Goal: Information Seeking & Learning: Compare options

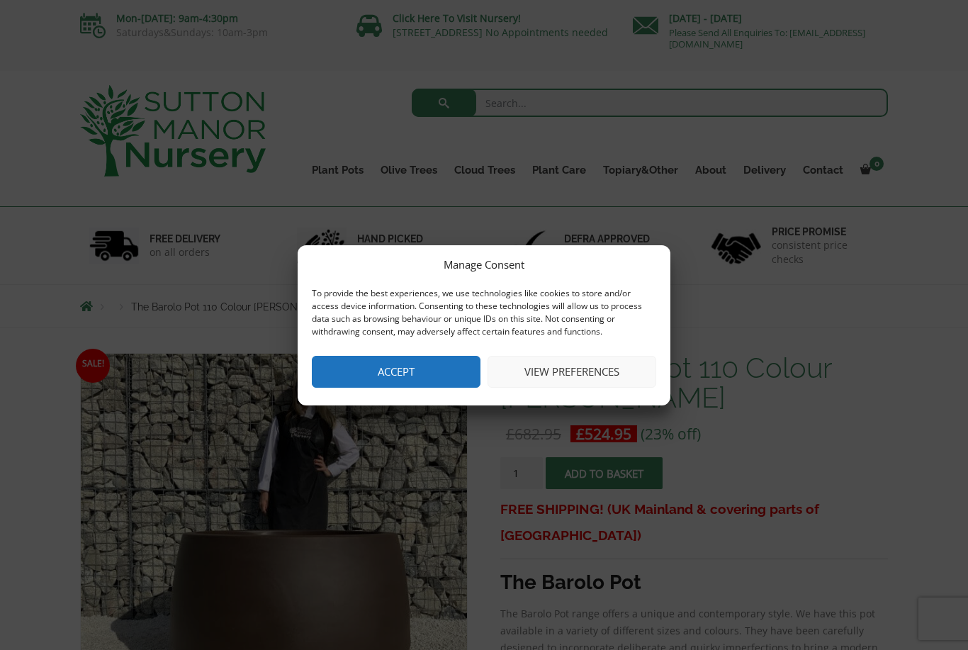
click at [414, 364] on button "Accept" at bounding box center [396, 372] width 169 height 32
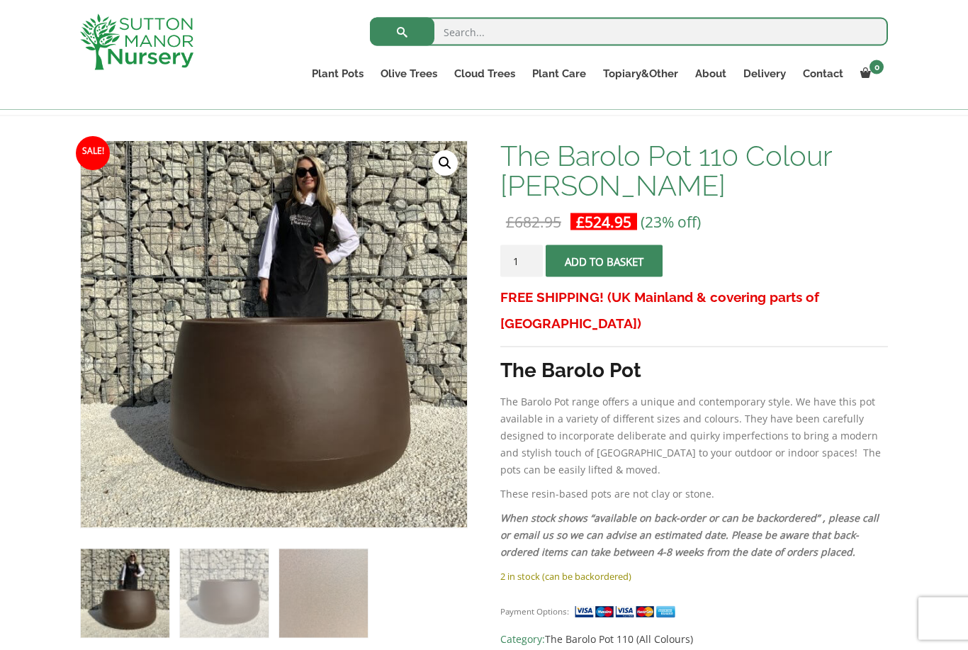
scroll to position [172, 0]
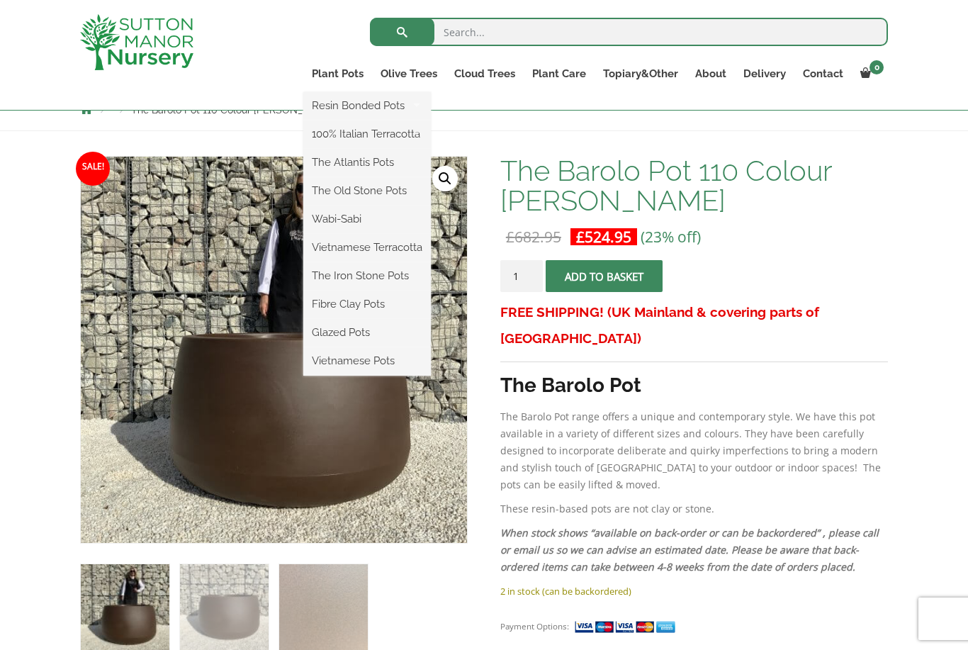
click at [331, 92] on ul "Resin Bonded Pots The Amalfi Pots The Milan Pots The Capri Pots The Brunello Po…" at bounding box center [367, 234] width 128 height 284
click at [340, 75] on link "Plant Pots" at bounding box center [337, 74] width 69 height 20
click at [369, 336] on link "Glazed Pots" at bounding box center [367, 332] width 128 height 21
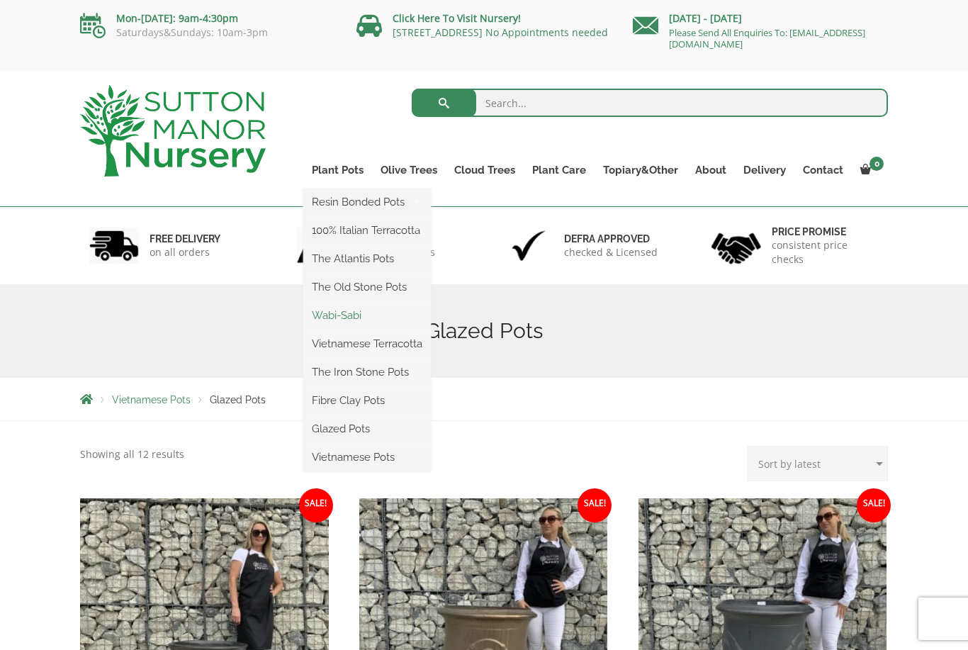
click at [349, 311] on link "Wabi-Sabi" at bounding box center [367, 315] width 128 height 21
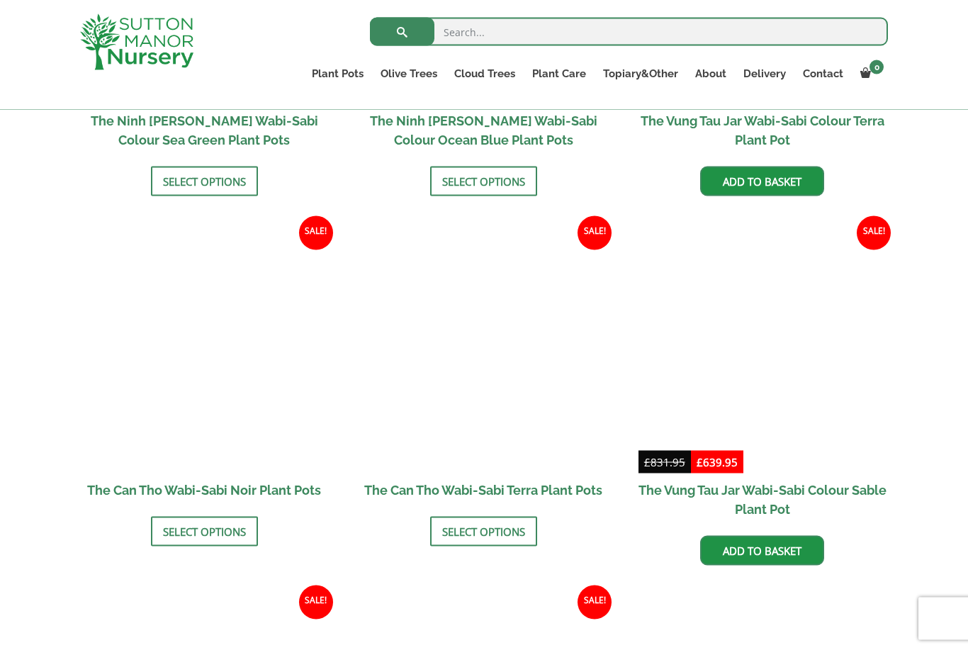
scroll to position [1335, 0]
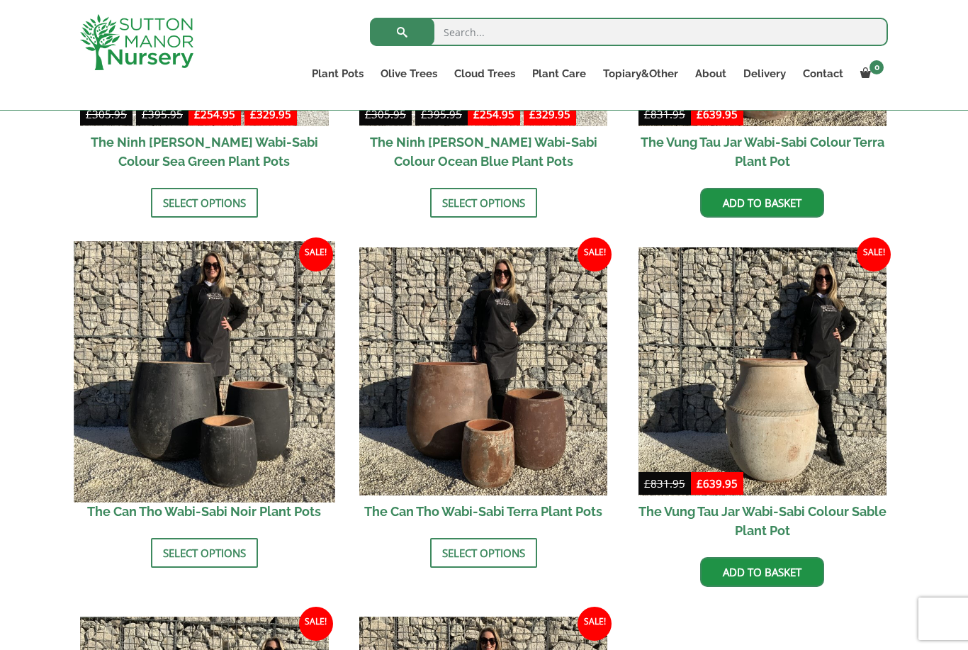
click at [220, 414] on img at bounding box center [204, 371] width 261 height 261
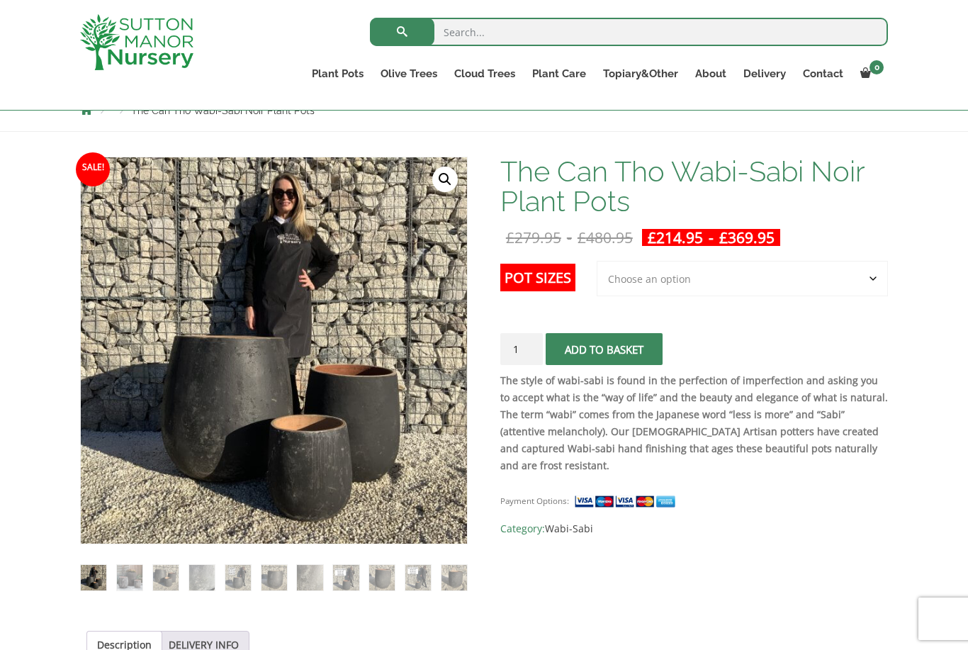
scroll to position [167, 0]
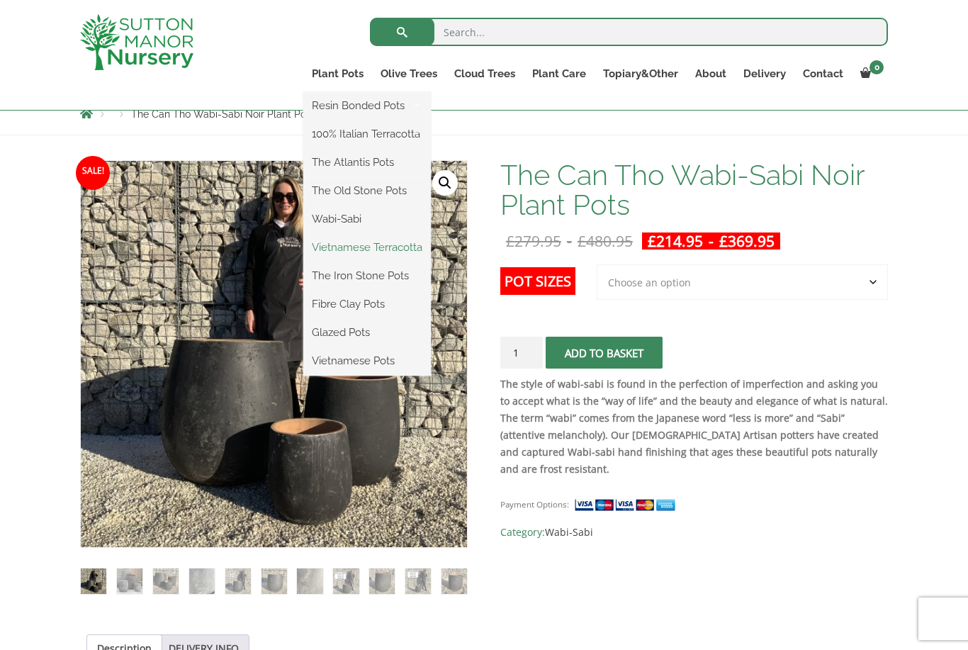
click at [401, 247] on link "Vietnamese Terracotta" at bounding box center [367, 247] width 128 height 21
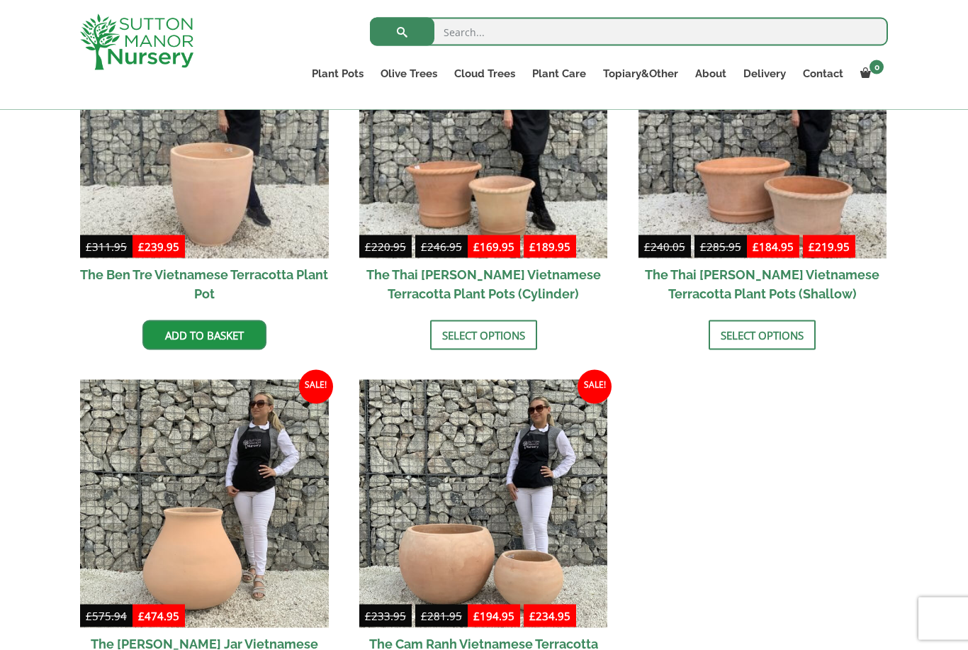
scroll to position [470, 0]
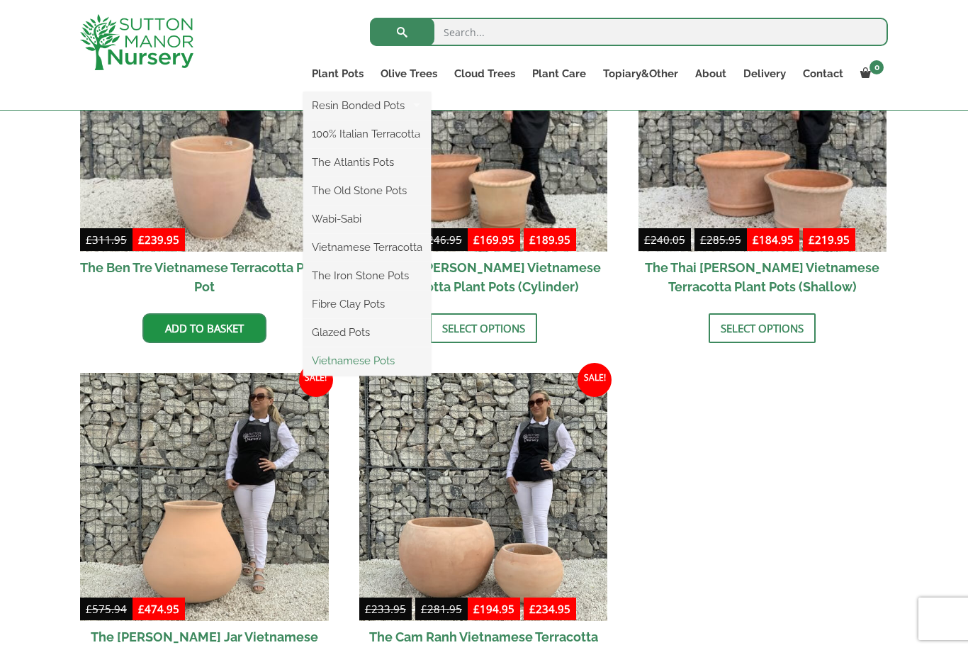
click at [399, 356] on link "Vietnamese Pots" at bounding box center [367, 360] width 128 height 21
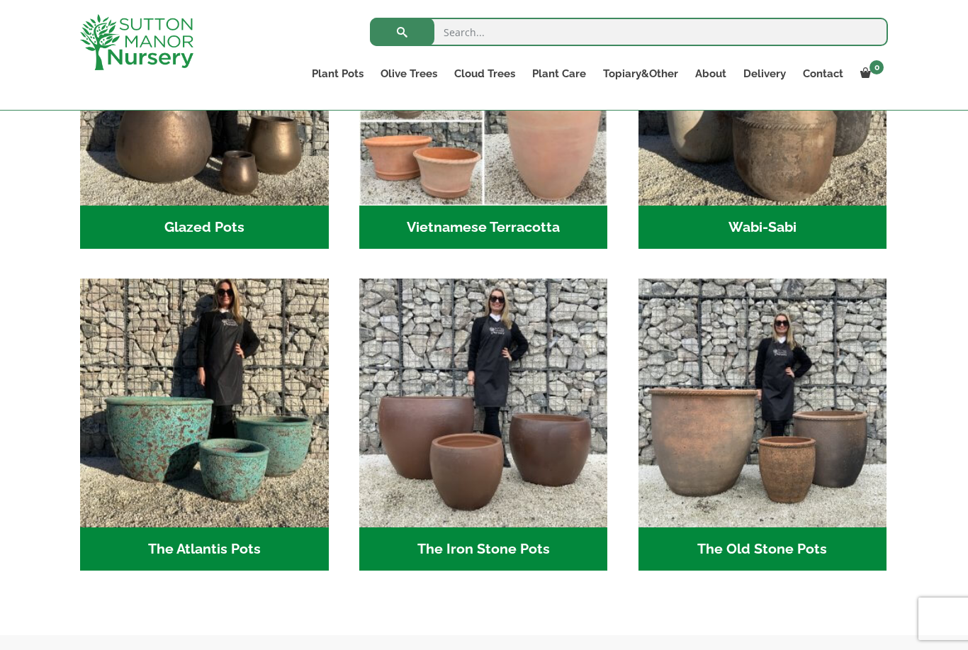
scroll to position [564, 0]
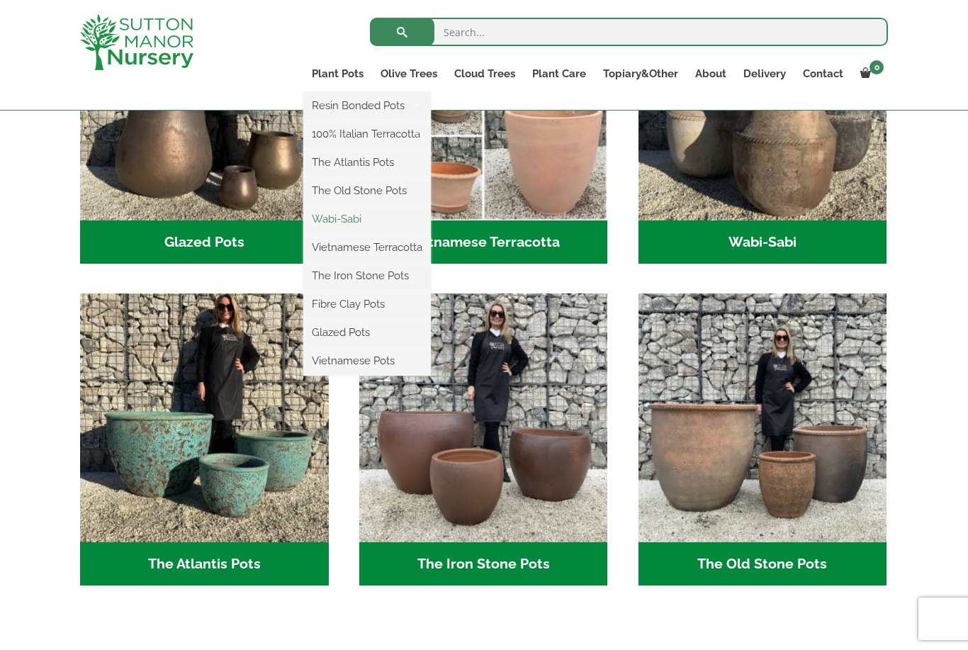
click at [371, 220] on link "Wabi-Sabi" at bounding box center [367, 218] width 128 height 21
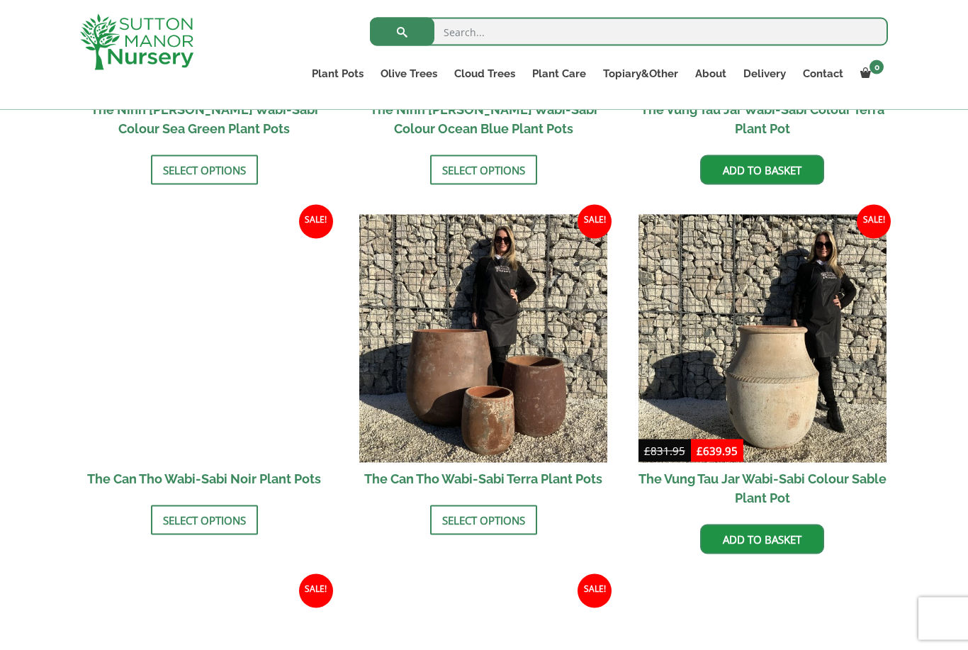
scroll to position [1368, 0]
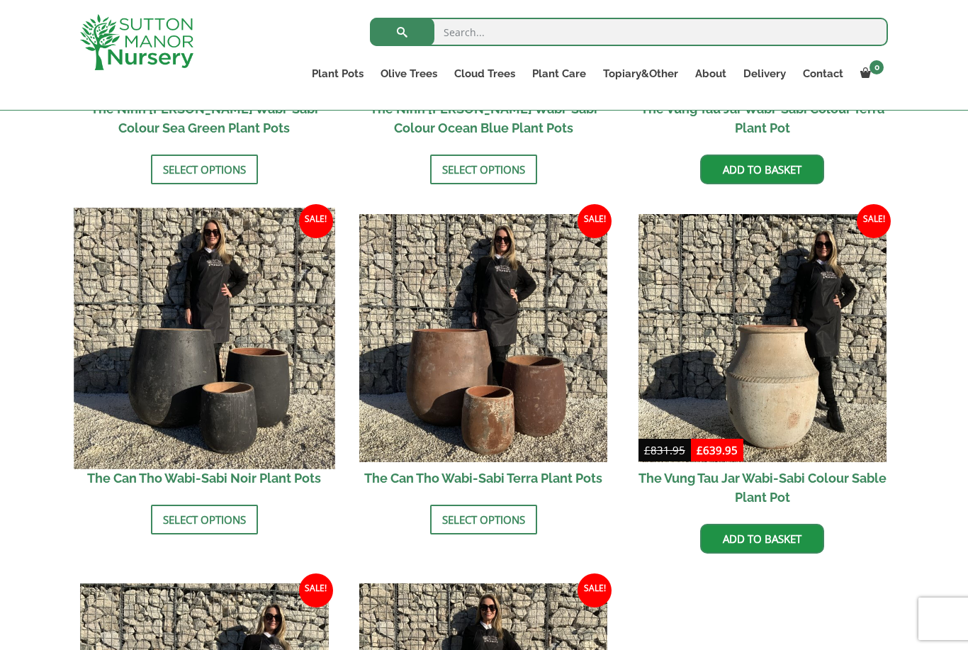
click at [245, 391] on img at bounding box center [204, 338] width 261 height 261
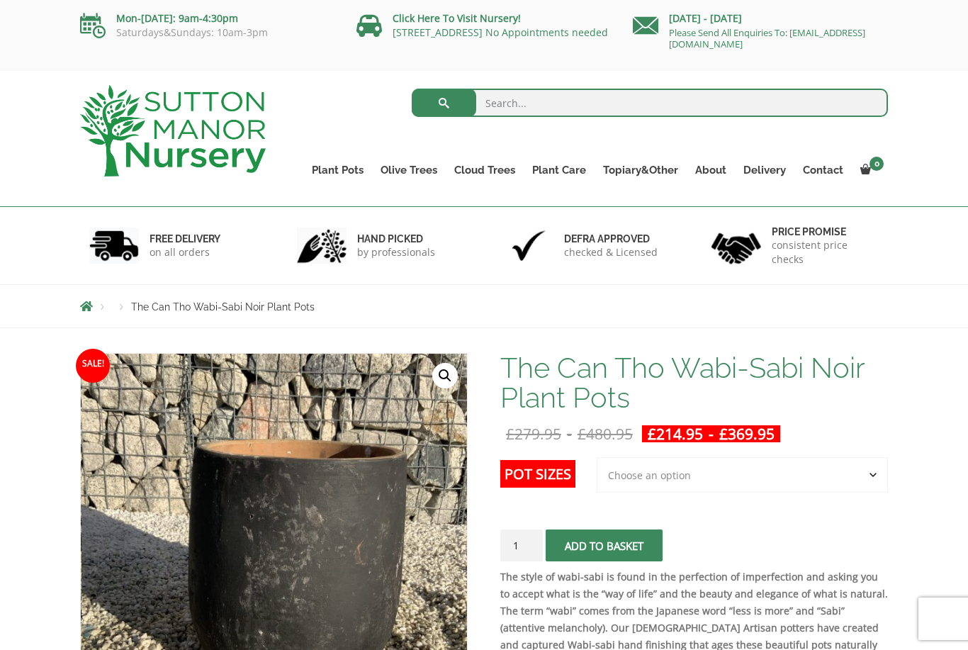
click at [863, 476] on select "Choose an option 3rd to Largest Pot In The Picture 2nd to Largest Pot In The Pi…" at bounding box center [742, 474] width 291 height 35
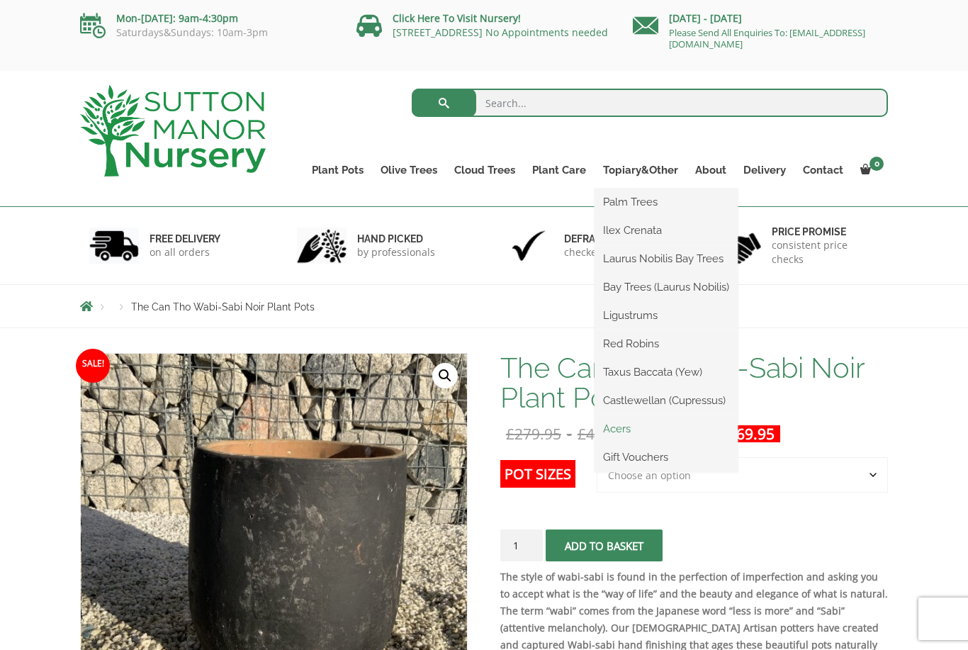
click at [624, 429] on link "Acers" at bounding box center [666, 428] width 143 height 21
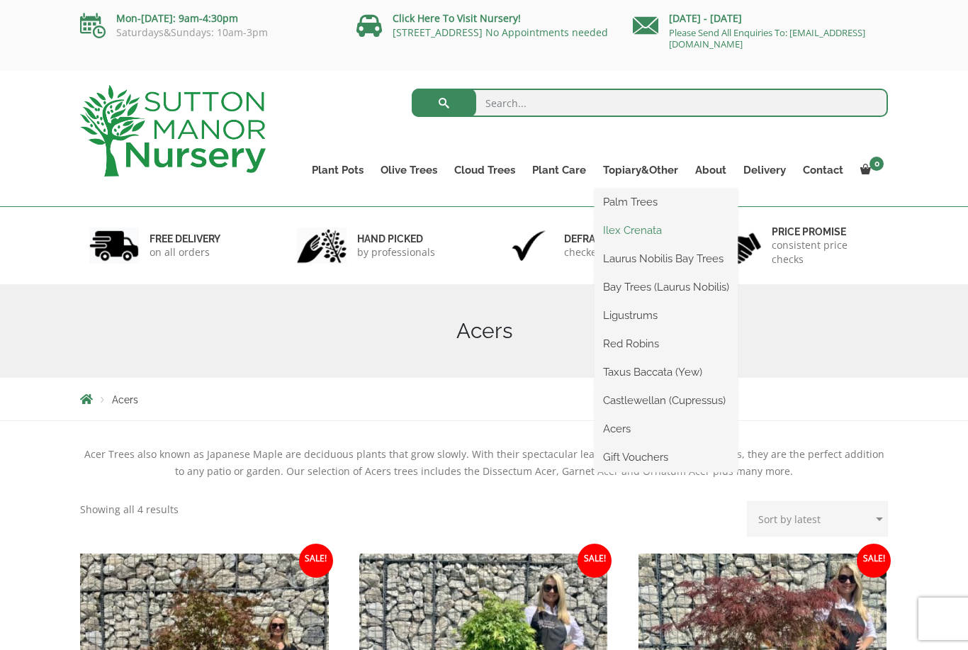
click at [661, 234] on link "Ilex Crenata" at bounding box center [666, 230] width 143 height 21
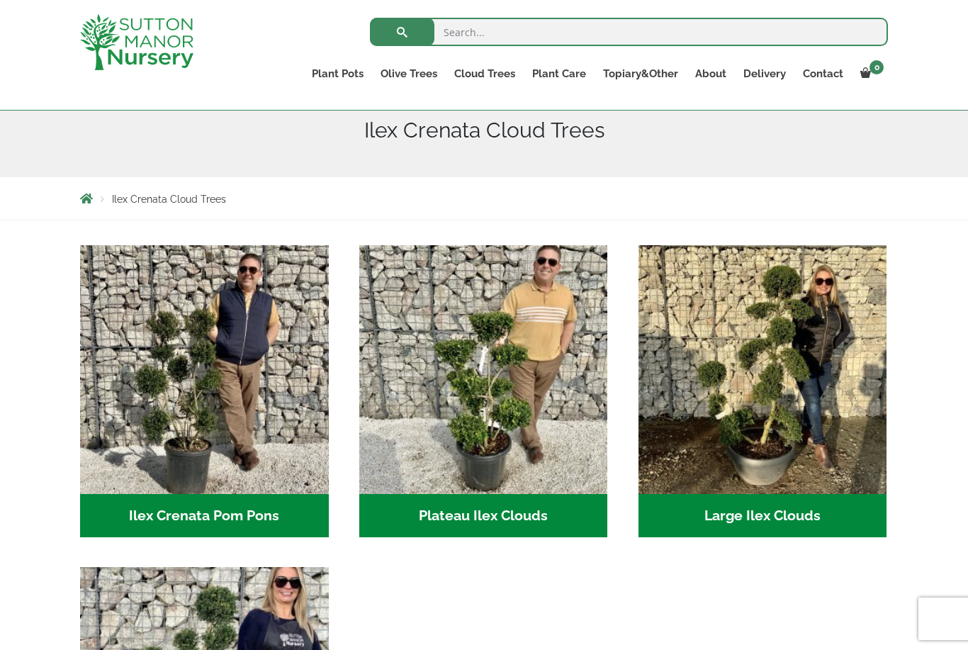
scroll to position [174, 0]
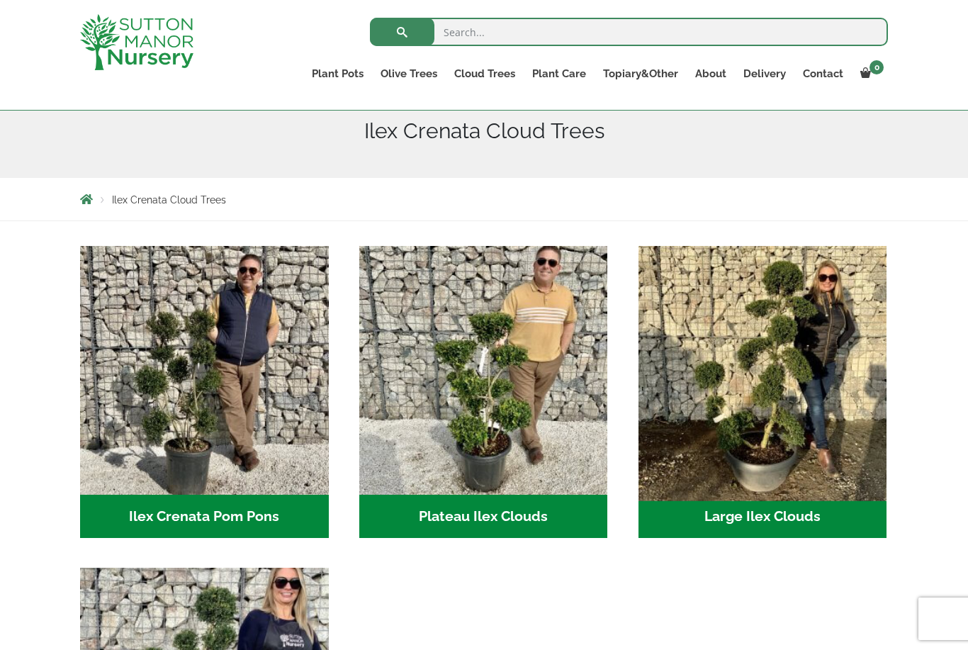
click at [819, 349] on img "Visit product category Large Ilex Clouds" at bounding box center [762, 370] width 261 height 261
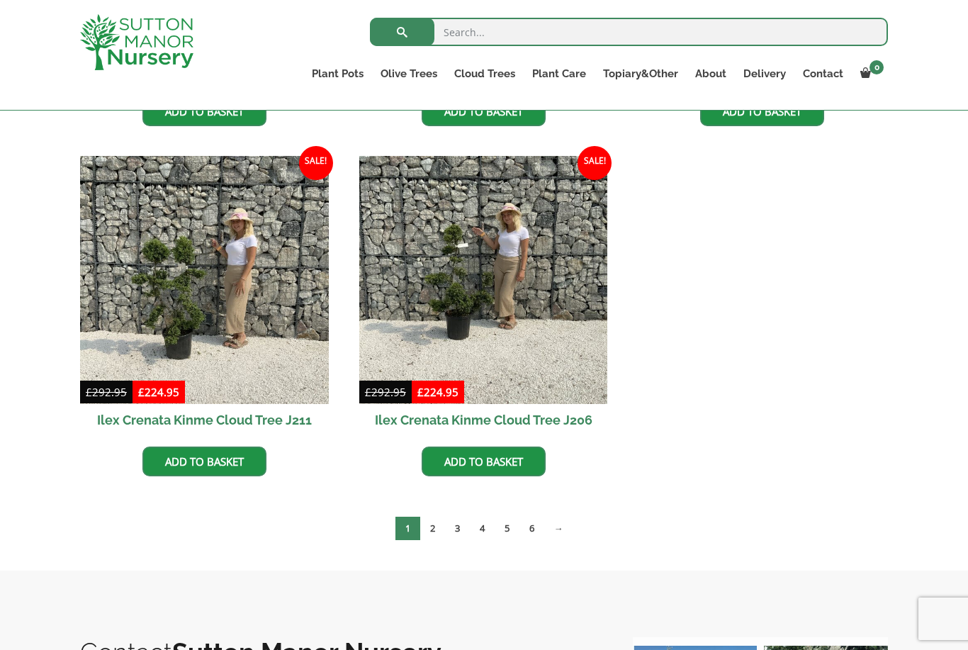
scroll to position [668, 0]
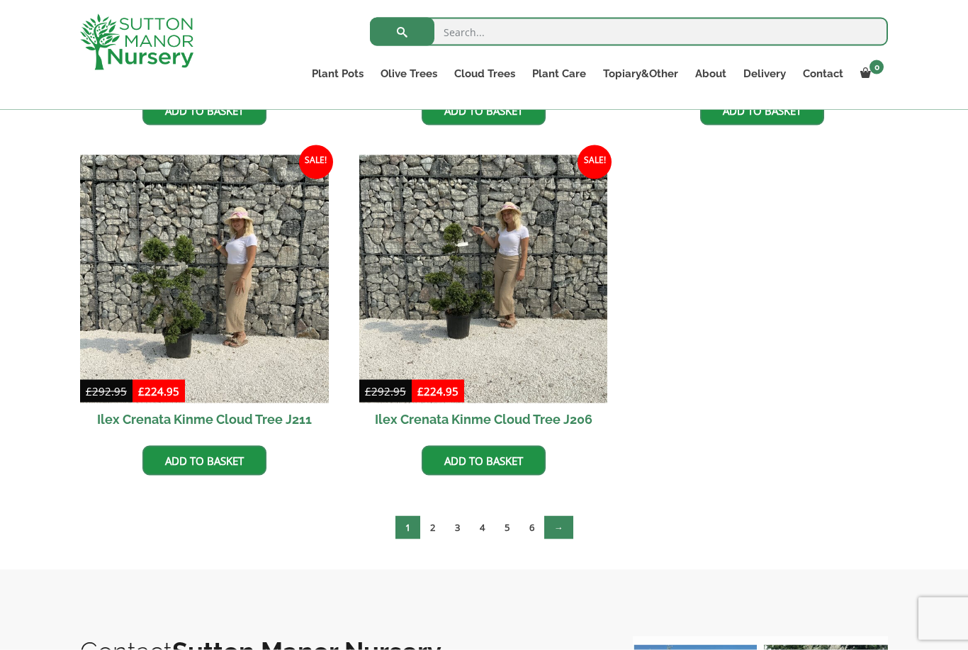
click at [559, 530] on link "→" at bounding box center [558, 527] width 29 height 23
